Goal: Book appointment/travel/reservation

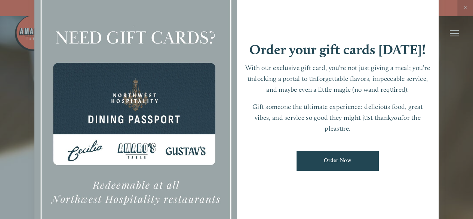
click at [23, 132] on div at bounding box center [236, 109] width 473 height 219
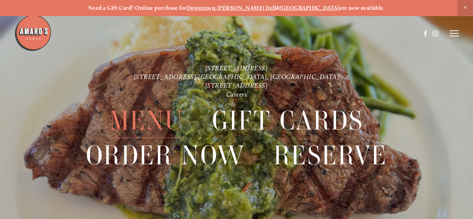
click at [146, 119] on span "Menu" at bounding box center [147, 120] width 74 height 34
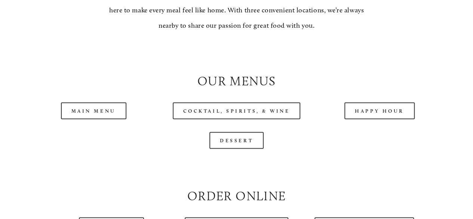
scroll to position [654, 0]
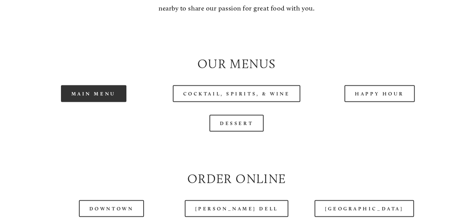
click at [100, 102] on link "Main Menu" at bounding box center [93, 93] width 65 height 17
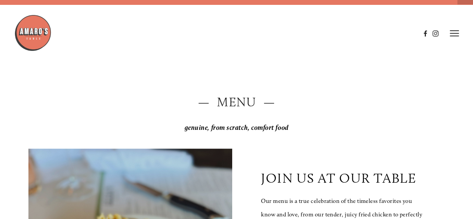
scroll to position [0, 0]
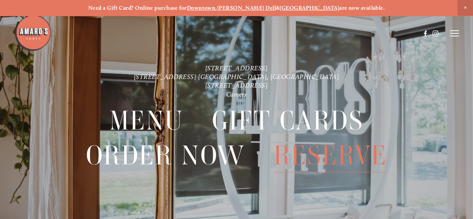
click at [321, 152] on span "Reserve" at bounding box center [331, 155] width 114 height 34
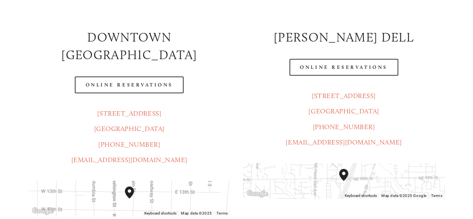
scroll to position [137, 0]
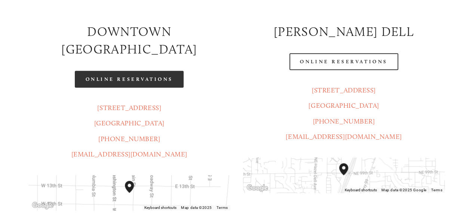
click at [156, 71] on link "Online Reservations" at bounding box center [129, 79] width 108 height 17
